Goal: Task Accomplishment & Management: Use online tool/utility

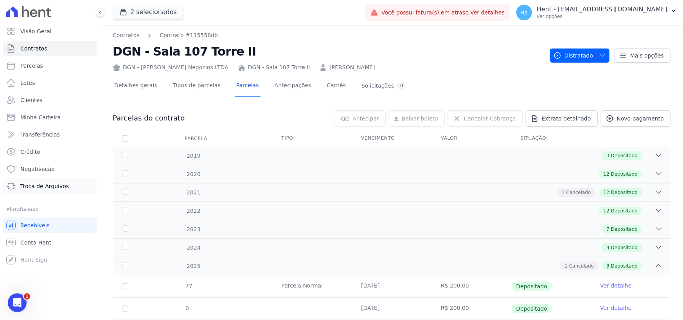
click at [40, 186] on span "Troca de Arquivos" at bounding box center [44, 186] width 49 height 8
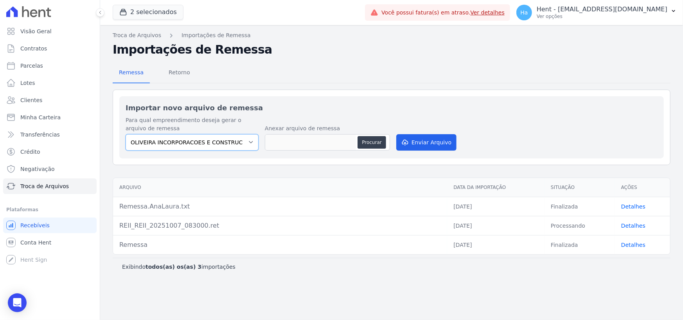
click at [254, 140] on select "OLIVEIRA INCORPORACOES E CONSTRUCOES LTDA" at bounding box center [192, 142] width 133 height 16
click at [150, 11] on button "2 selecionados" at bounding box center [148, 12] width 71 height 15
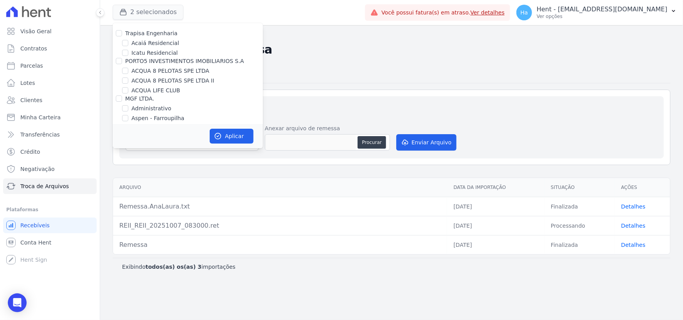
scroll to position [847, 0]
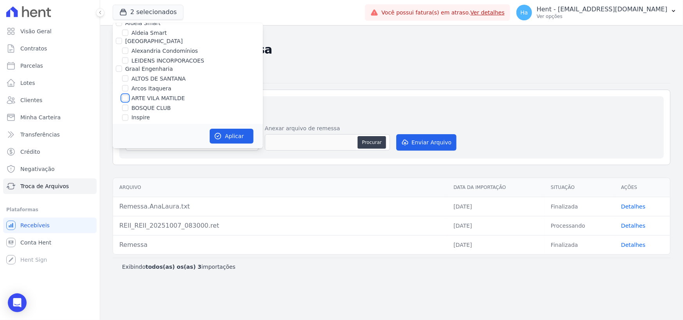
click at [127, 95] on input "ARTE VILA MATILDE" at bounding box center [125, 98] width 6 height 6
checkbox input "true"
click at [243, 139] on button "Aplicar" at bounding box center [232, 136] width 44 height 15
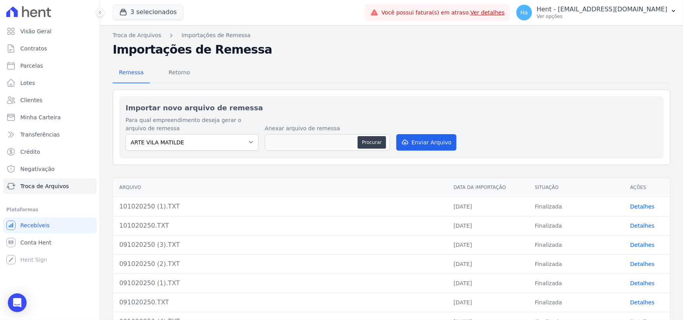
click at [636, 245] on link "Detalhes" at bounding box center [642, 245] width 24 height 6
click at [633, 262] on link "Detalhes" at bounding box center [642, 264] width 24 height 6
click at [632, 280] on link "Detalhes" at bounding box center [642, 283] width 24 height 6
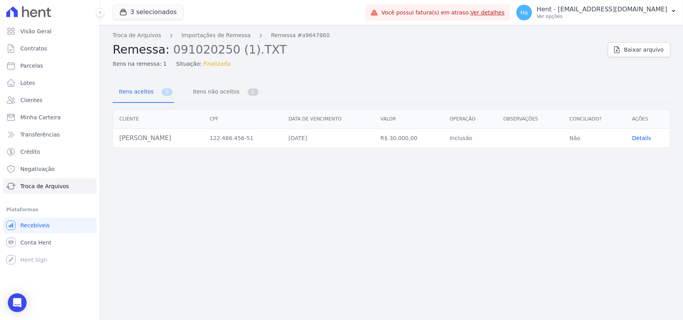
click at [410, 199] on div "Troca de Arquivos Importações de Remessa Remessa #a9647860 Remessa: 091020250 (…" at bounding box center [391, 172] width 583 height 295
click at [221, 94] on span "Itens não aceitos" at bounding box center [214, 92] width 53 height 16
click at [227, 38] on link "Importações de Remessa" at bounding box center [216, 35] width 69 height 8
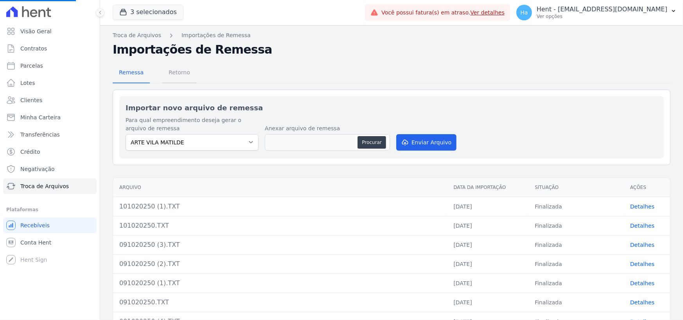
click at [172, 74] on span "Retorno" at bounding box center [179, 73] width 31 height 16
click at [180, 73] on span "Retorno" at bounding box center [179, 73] width 31 height 16
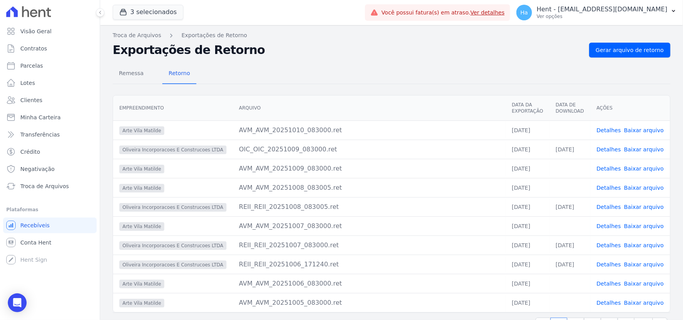
click at [610, 169] on link "Detalhes" at bounding box center [609, 168] width 24 height 6
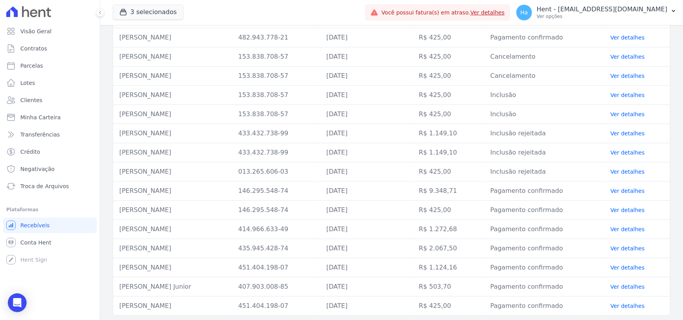
scroll to position [172, 0]
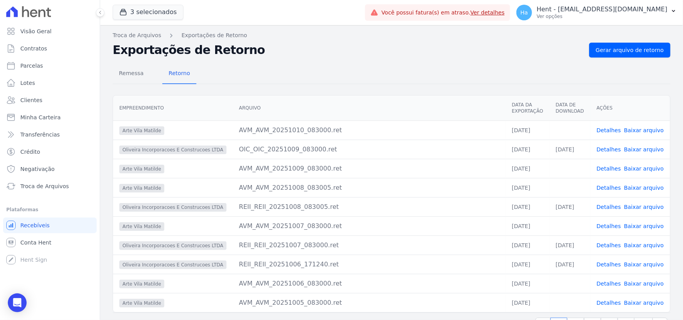
click at [611, 130] on link "Detalhes" at bounding box center [609, 130] width 24 height 6
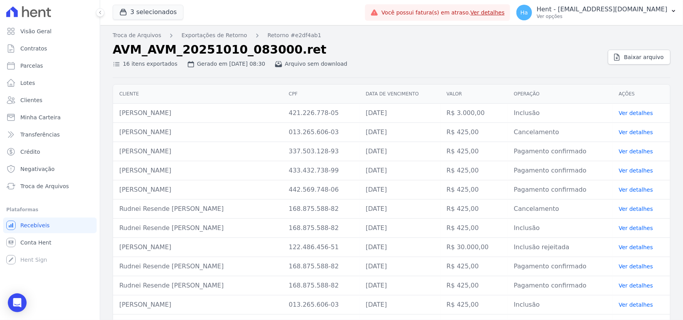
click at [423, 42] on div "Troca de Arquivos Exportações de Retorno Retorno #e2df4ab1 AVM_AVM_20251010_083…" at bounding box center [391, 221] width 583 height 392
click at [208, 255] on td "[PERSON_NAME]" at bounding box center [197, 247] width 169 height 19
click at [293, 112] on td "421.226.778-05" at bounding box center [320, 113] width 77 height 19
